Goal: Navigation & Orientation: Find specific page/section

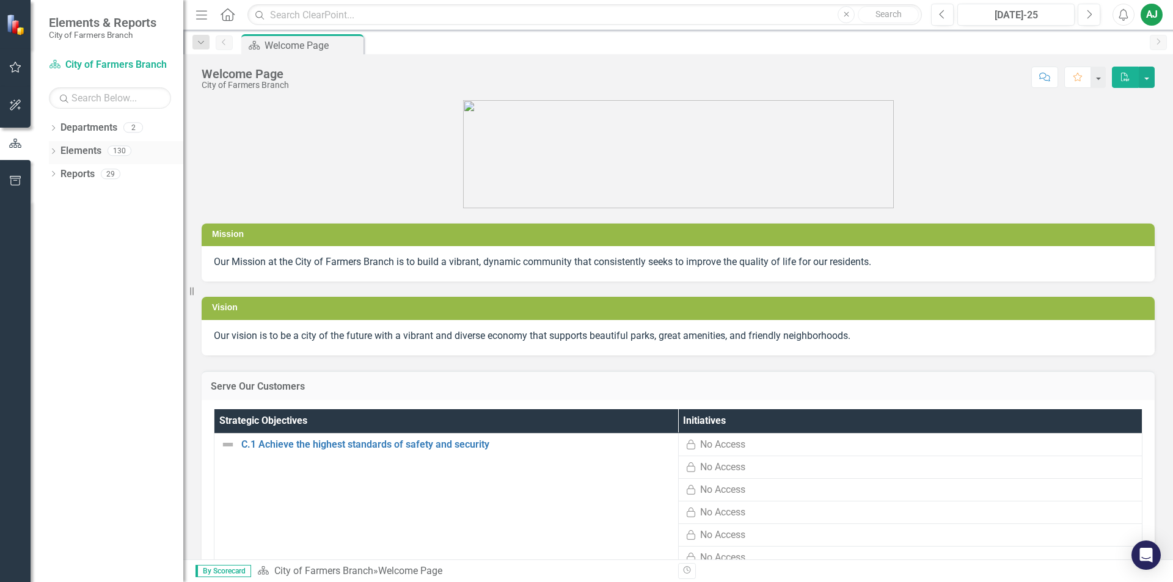
click at [53, 152] on icon "Dropdown" at bounding box center [53, 152] width 9 height 7
click at [59, 197] on icon "Dropdown" at bounding box center [59, 198] width 9 height 7
click at [60, 219] on icon "Dropdown" at bounding box center [59, 221] width 9 height 7
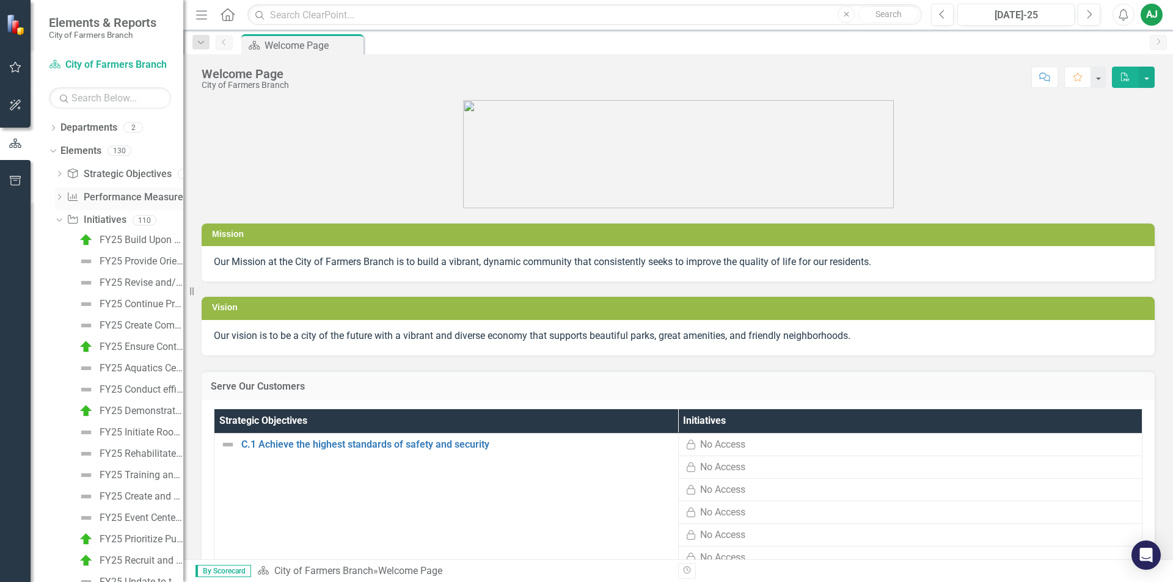
click at [60, 194] on div "Dropdown" at bounding box center [59, 199] width 9 height 10
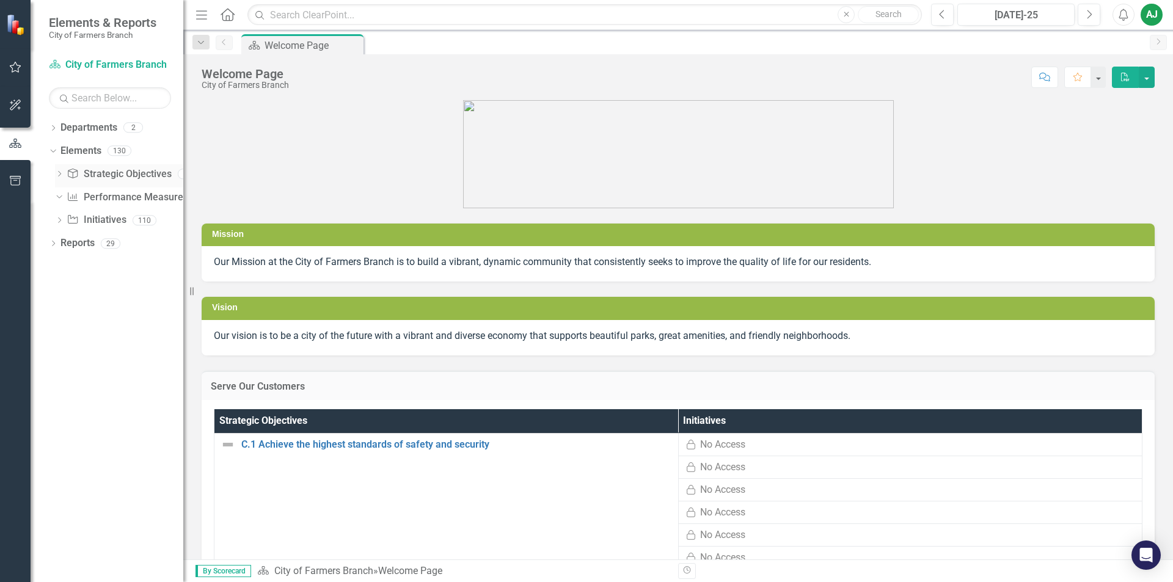
click at [60, 174] on icon at bounding box center [59, 173] width 3 height 5
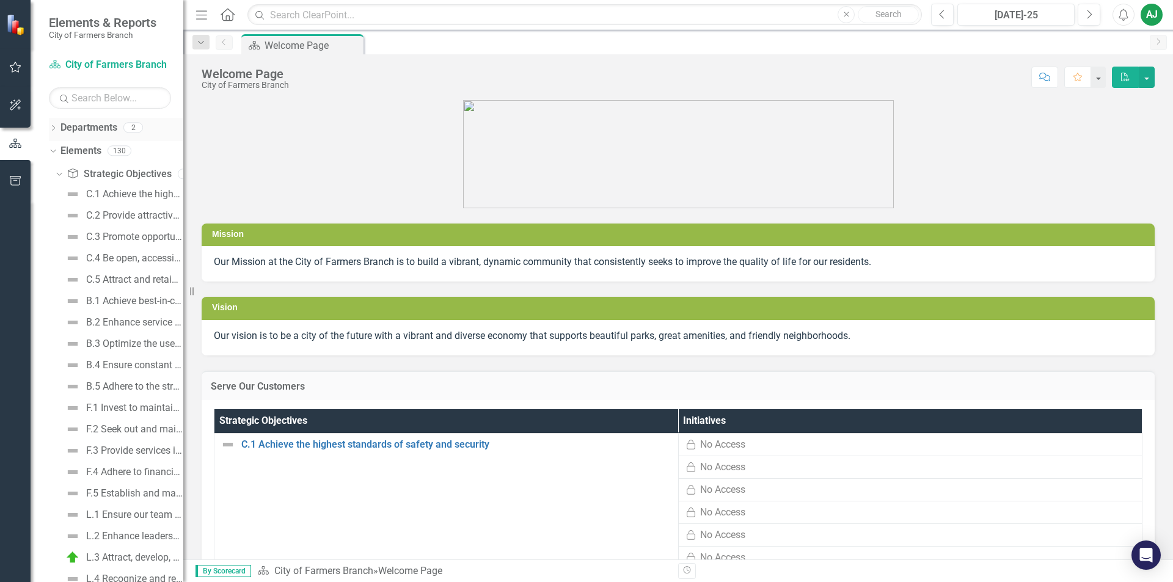
click at [55, 128] on icon at bounding box center [53, 127] width 3 height 5
click at [60, 148] on icon "Dropdown" at bounding box center [59, 150] width 9 height 7
click at [90, 174] on link "Administrative Services & Communications" at bounding box center [131, 174] width 104 height 14
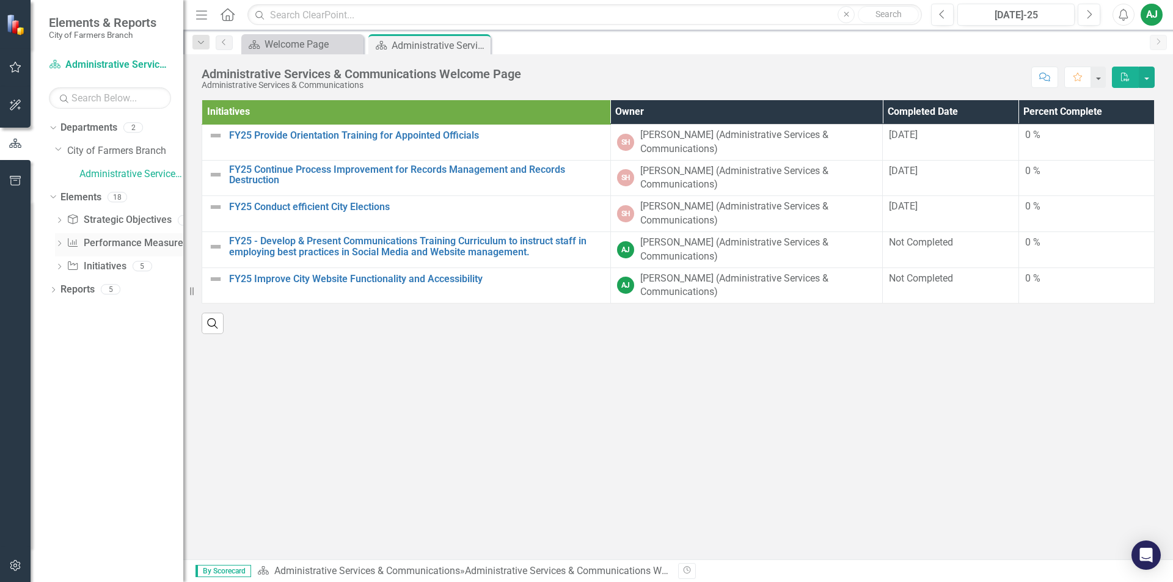
click at [60, 244] on icon "Dropdown" at bounding box center [59, 244] width 9 height 7
click at [59, 265] on icon at bounding box center [59, 266] width 3 height 5
click at [62, 210] on div "Elements 18" at bounding box center [121, 199] width 123 height 23
click at [61, 220] on icon "Dropdown" at bounding box center [59, 221] width 9 height 7
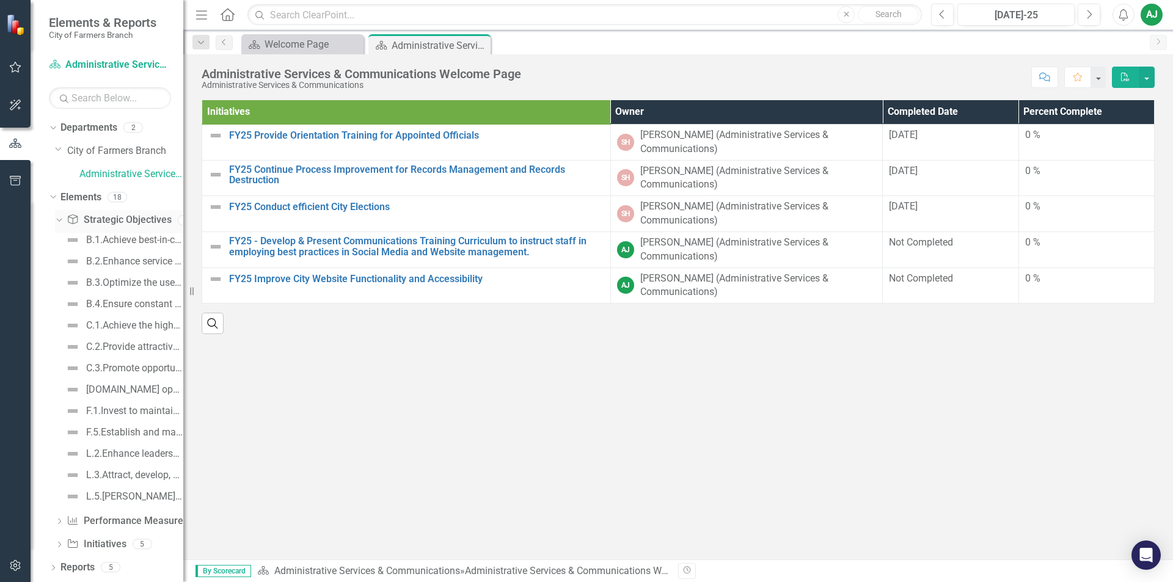
click at [58, 218] on icon "Dropdown" at bounding box center [57, 220] width 7 height 9
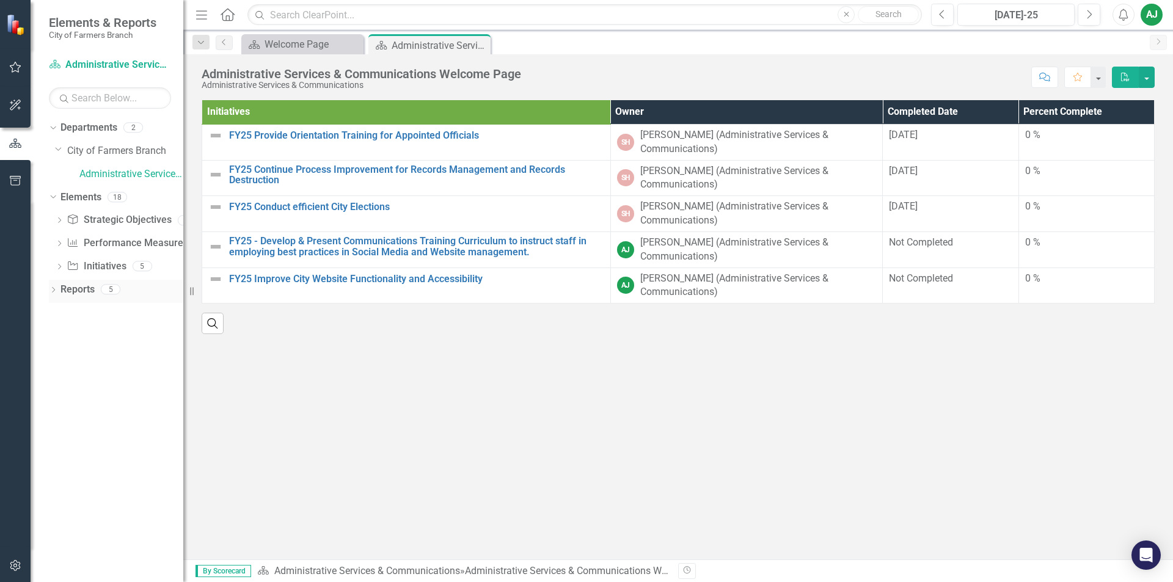
click at [53, 291] on icon "Dropdown" at bounding box center [53, 291] width 9 height 7
click at [59, 376] on icon "Dropdown" at bounding box center [58, 379] width 9 height 7
click at [79, 375] on div "Department Measures" at bounding box center [124, 378] width 119 height 11
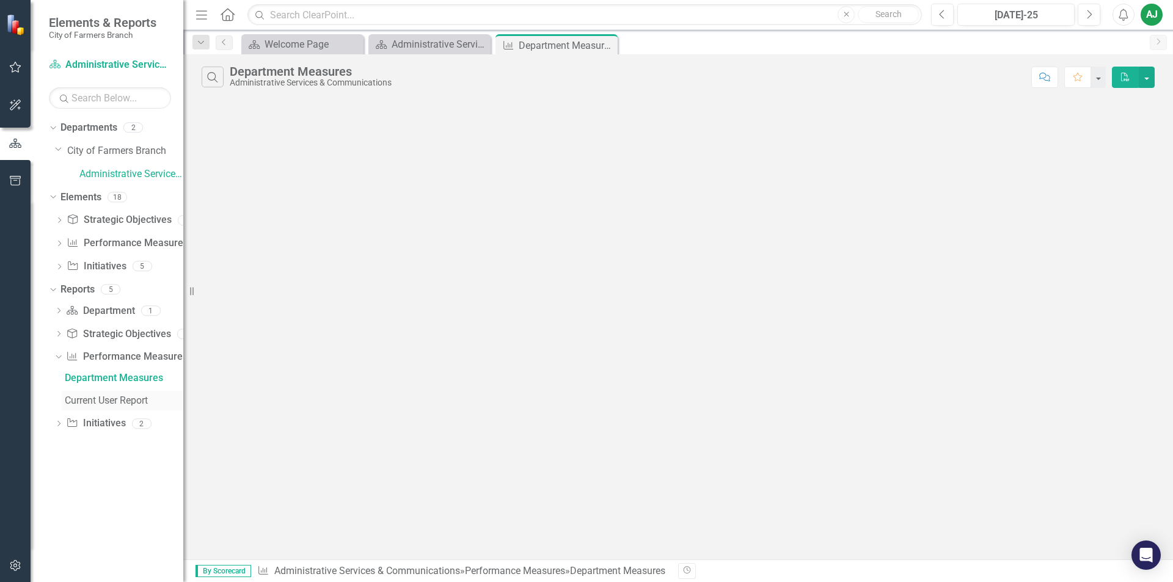
click at [77, 400] on div "Current User Report" at bounding box center [124, 400] width 119 height 11
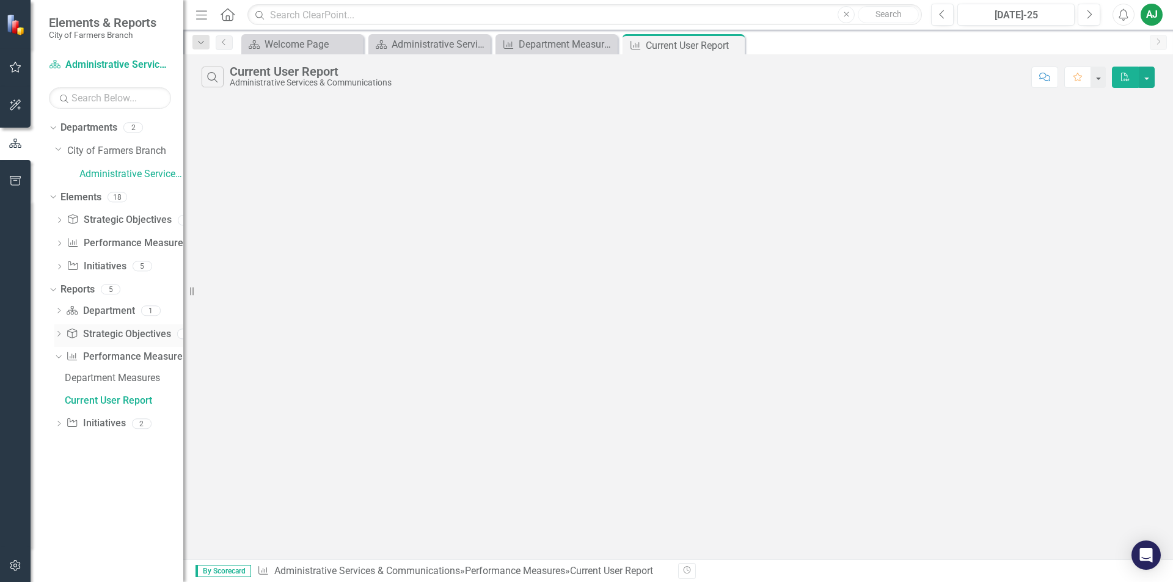
click at [59, 332] on icon "Dropdown" at bounding box center [58, 335] width 9 height 7
click at [59, 332] on icon "Dropdown" at bounding box center [57, 333] width 7 height 9
click at [59, 309] on icon "Dropdown" at bounding box center [58, 312] width 9 height 7
click at [61, 221] on icon "Dropdown" at bounding box center [59, 221] width 9 height 7
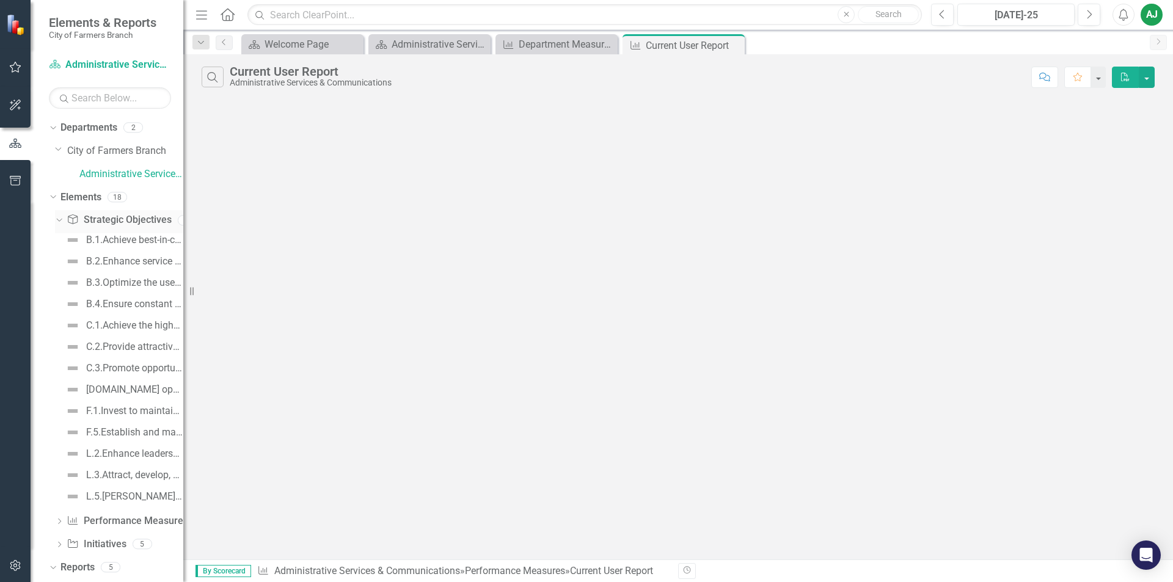
click at [61, 221] on icon "Dropdown" at bounding box center [57, 220] width 7 height 9
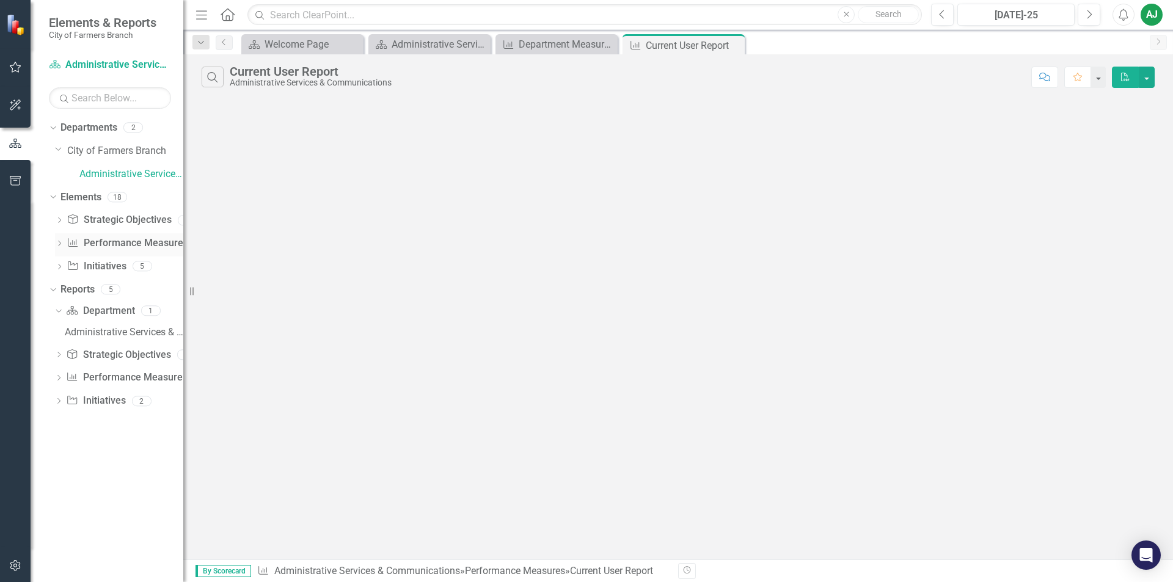
click at [60, 244] on icon "Dropdown" at bounding box center [59, 244] width 9 height 7
click at [108, 239] on link "Performance Measure Performance Measures" at bounding box center [127, 243] width 121 height 14
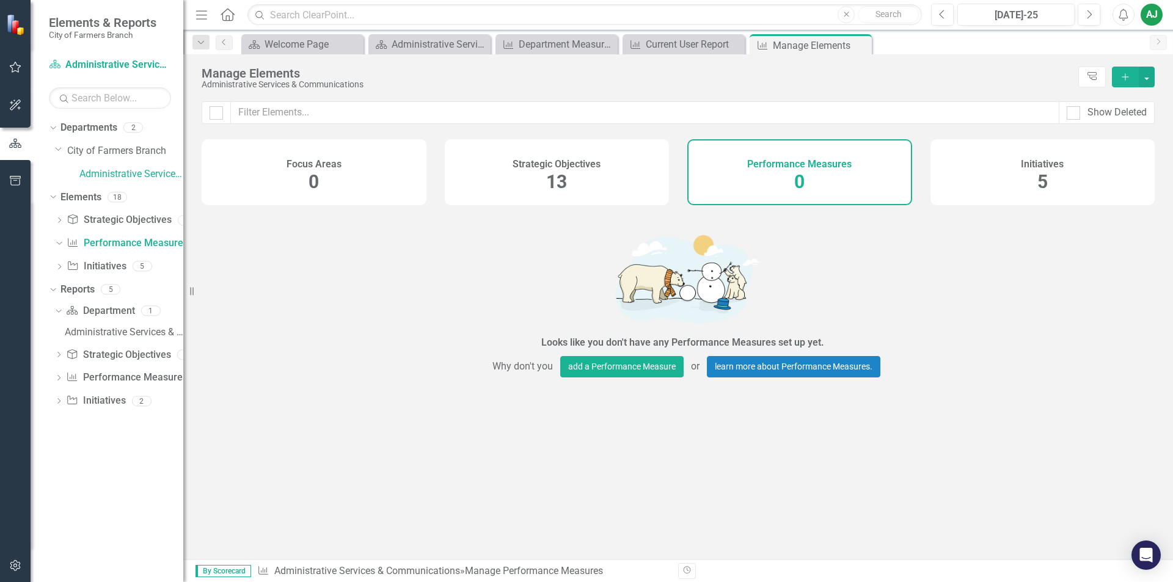
click at [552, 159] on h4 "Strategic Objectives" at bounding box center [557, 164] width 88 height 11
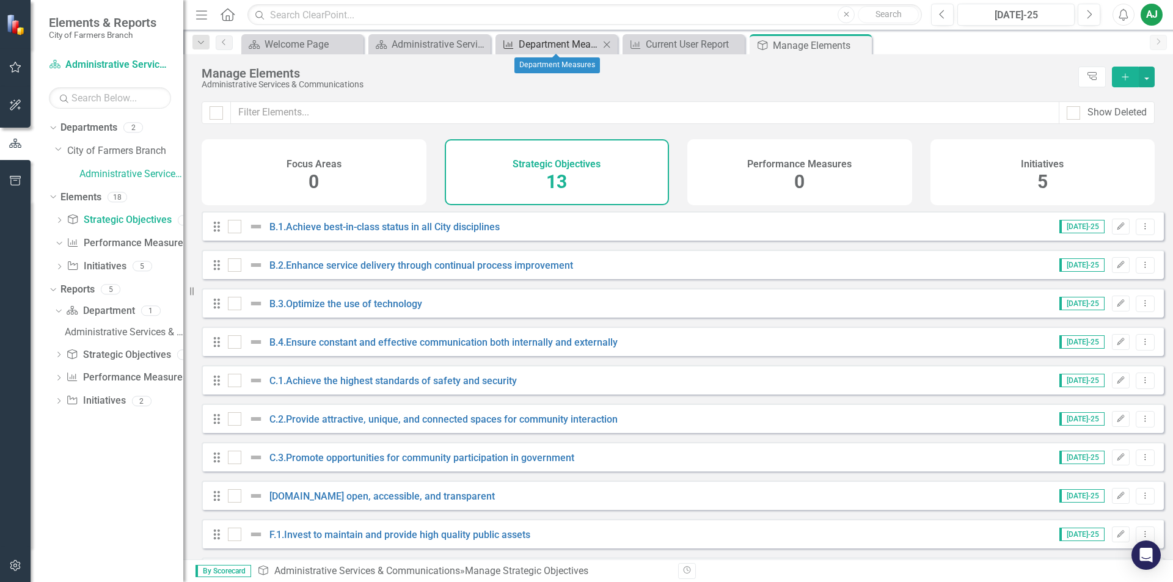
click at [542, 43] on div "Department Measures" at bounding box center [559, 44] width 81 height 15
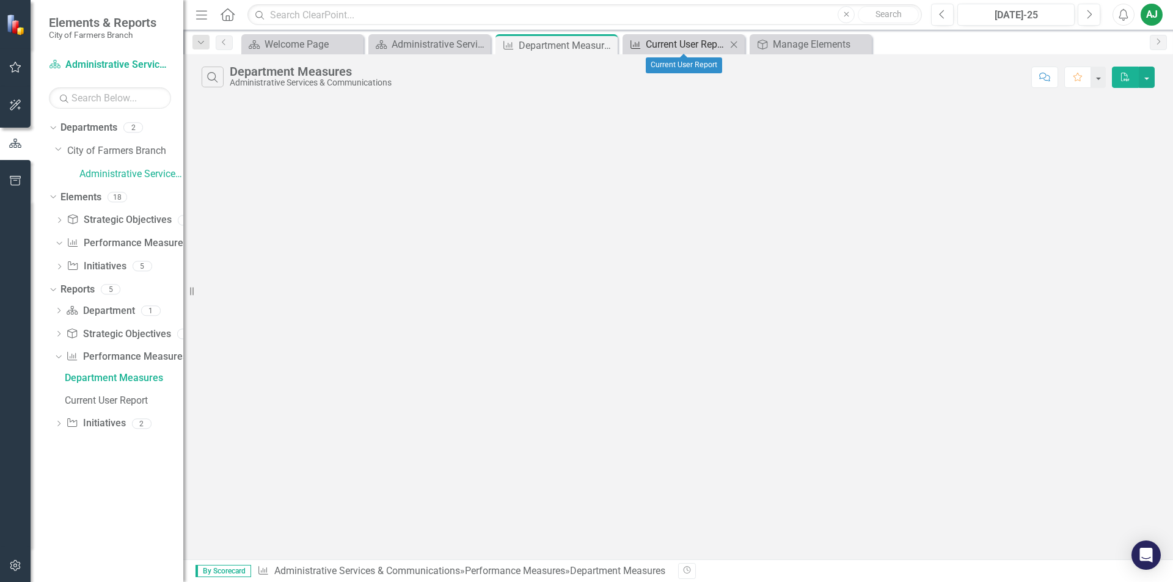
click at [691, 46] on div "Current User Report" at bounding box center [686, 44] width 81 height 15
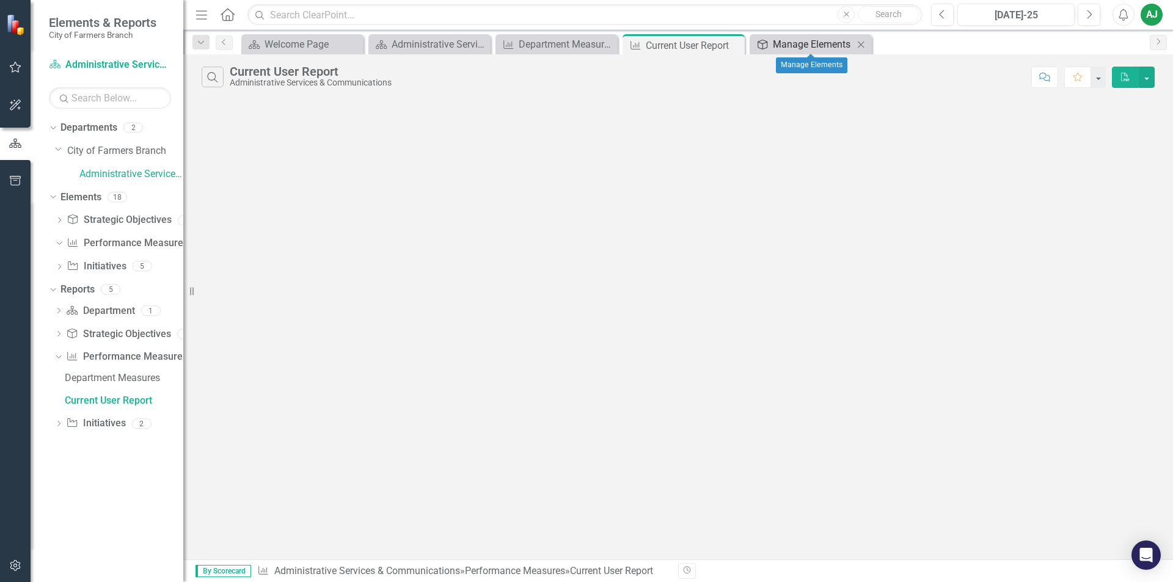
click at [792, 42] on div "Manage Elements" at bounding box center [813, 44] width 81 height 15
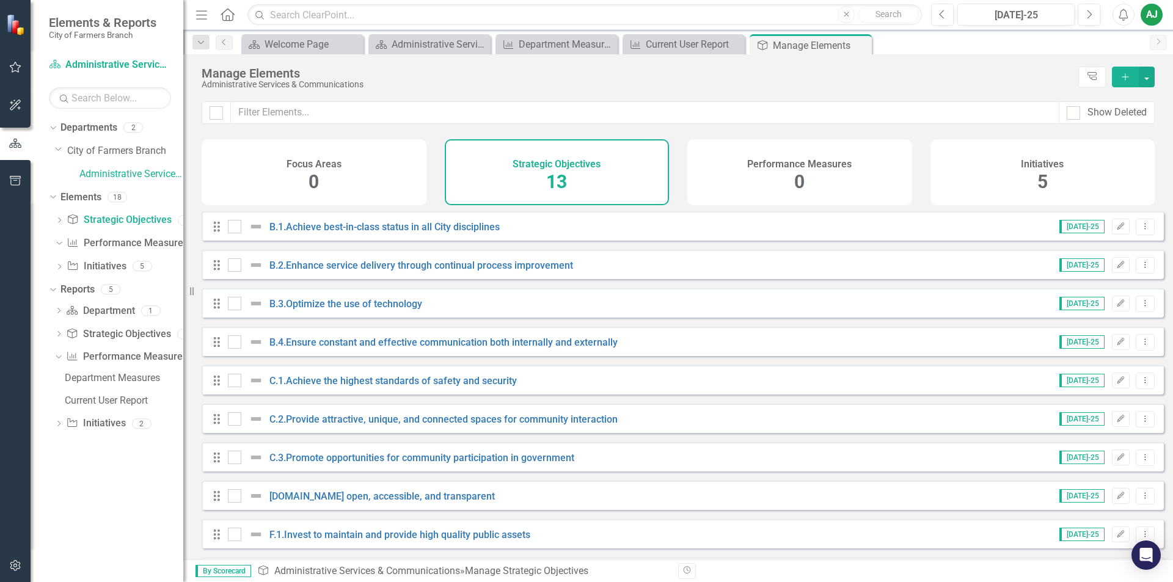
click at [1042, 175] on span "5" at bounding box center [1043, 181] width 10 height 21
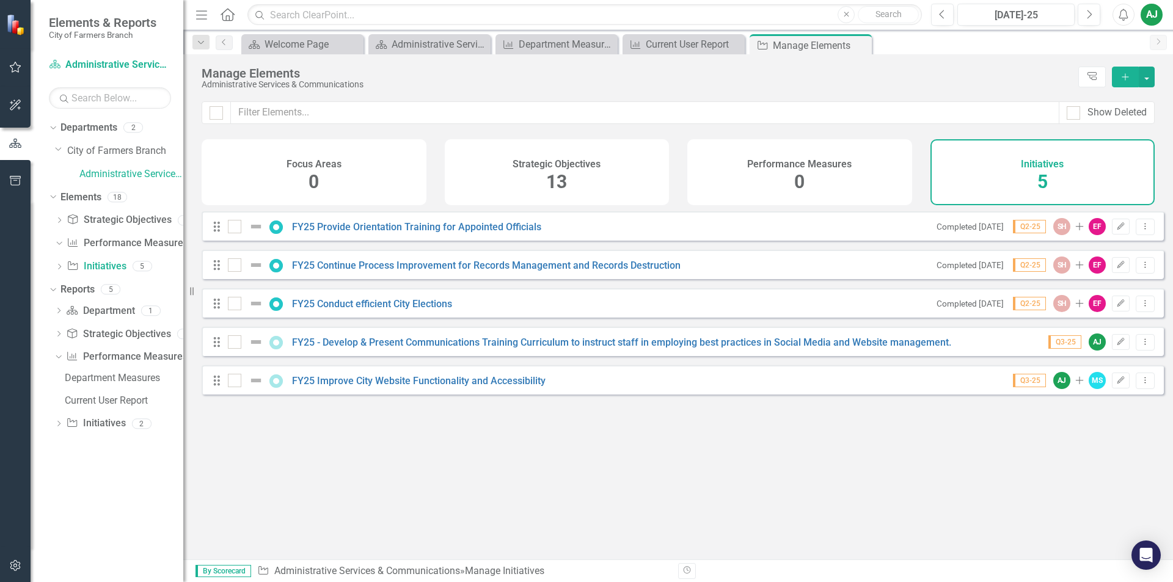
click at [546, 178] on div "Strategic Objectives 13" at bounding box center [557, 172] width 225 height 66
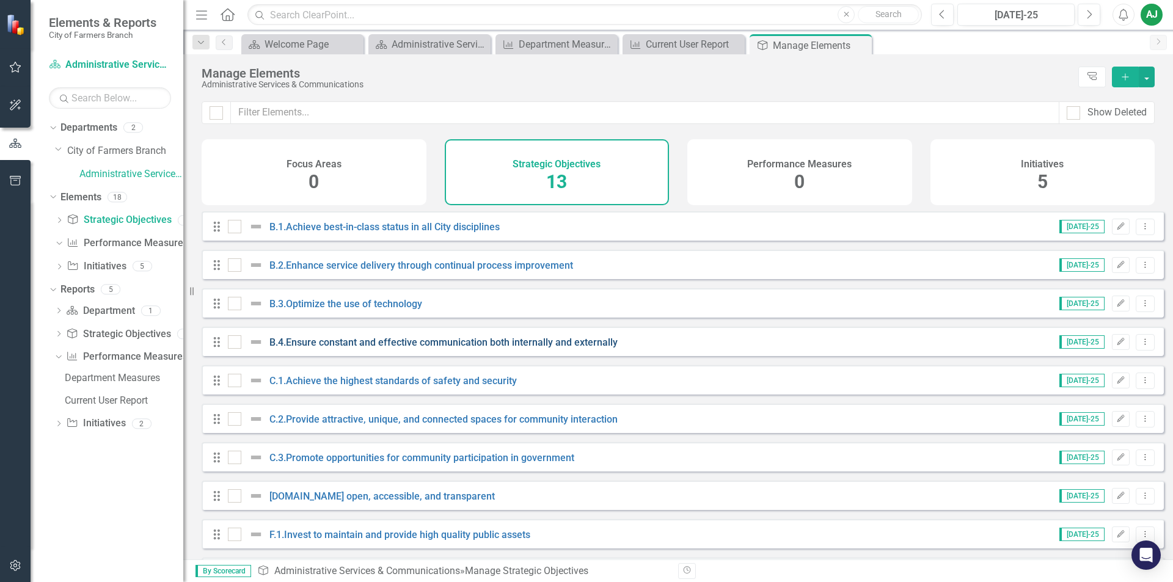
click at [362, 348] on link "B.4.Ensure constant and effective communication both internally and externally" at bounding box center [443, 343] width 348 height 12
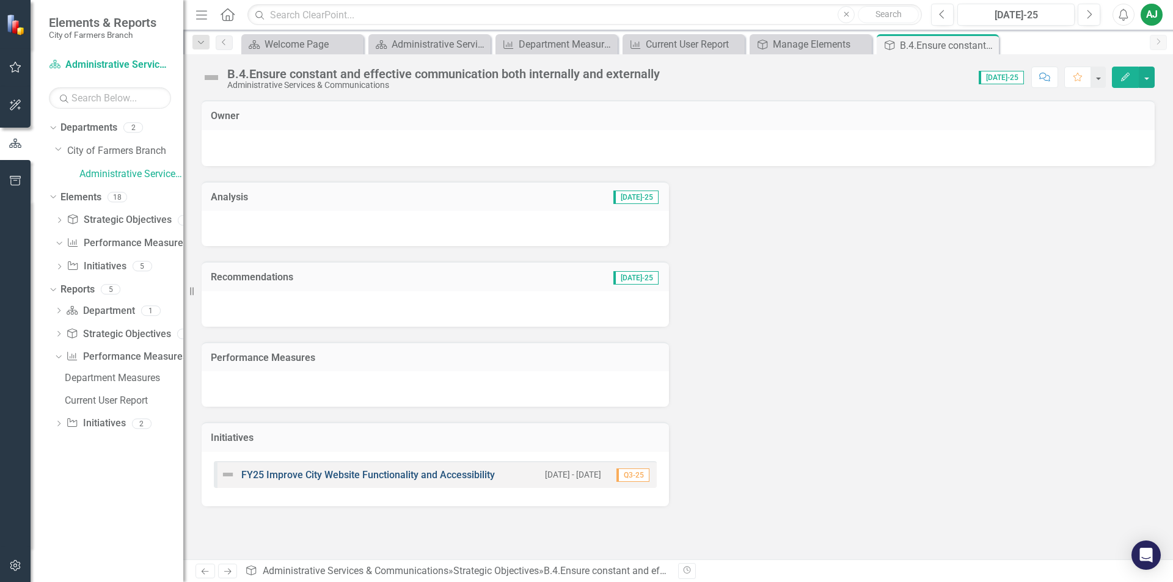
click at [321, 471] on link "FY25 Improve City Website Functionality and Accessibility" at bounding box center [368, 475] width 254 height 12
